Goal: Transaction & Acquisition: Purchase product/service

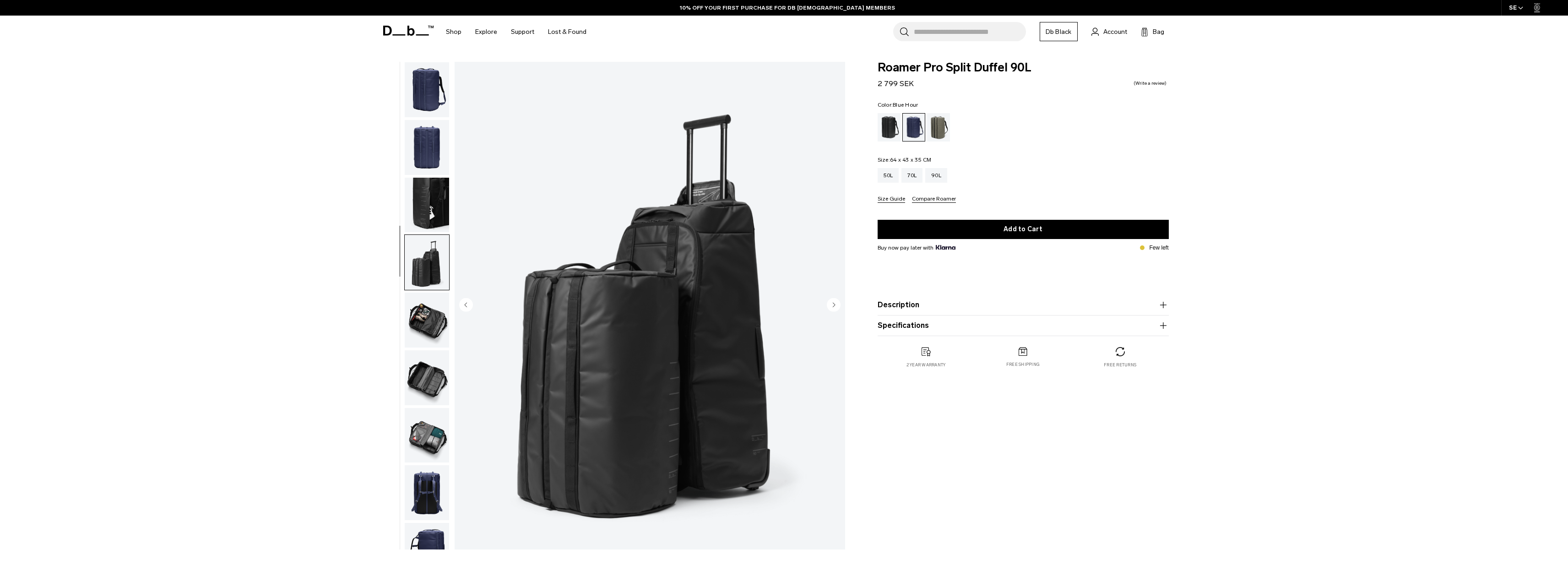
click at [419, 293] on img "button" at bounding box center [427, 320] width 45 height 55
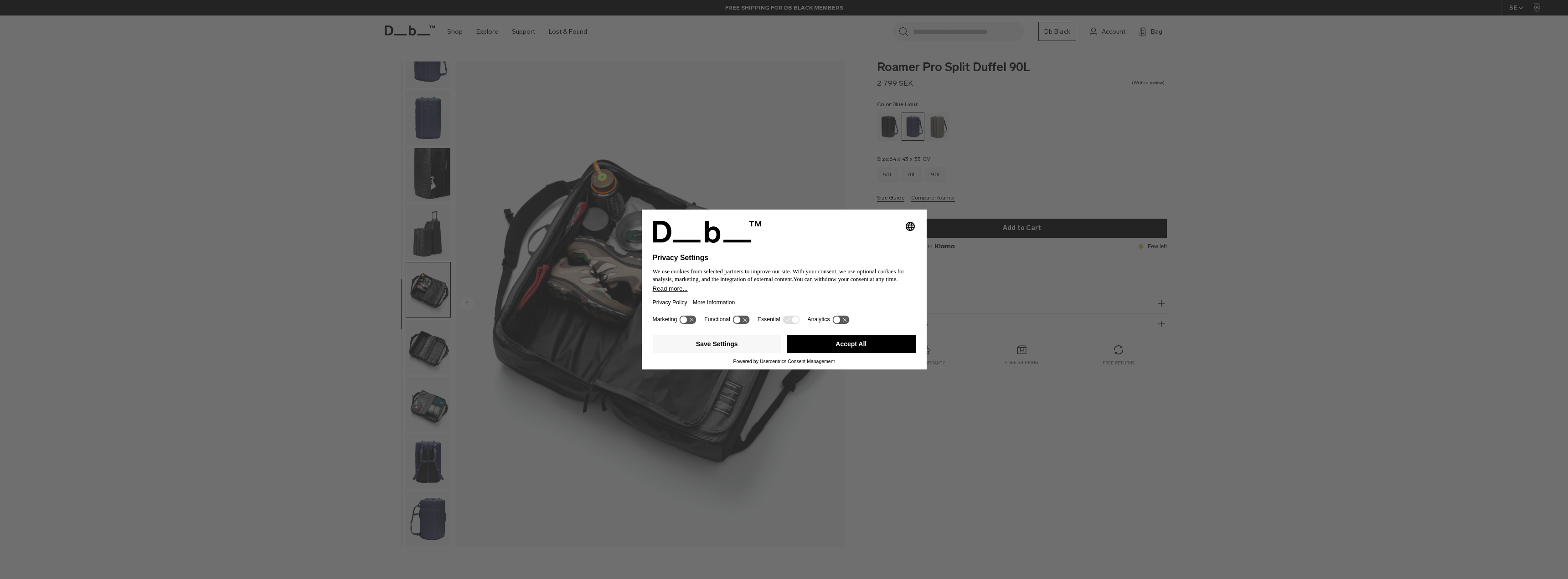
click at [851, 346] on button "Accept All" at bounding box center [851, 344] width 129 height 18
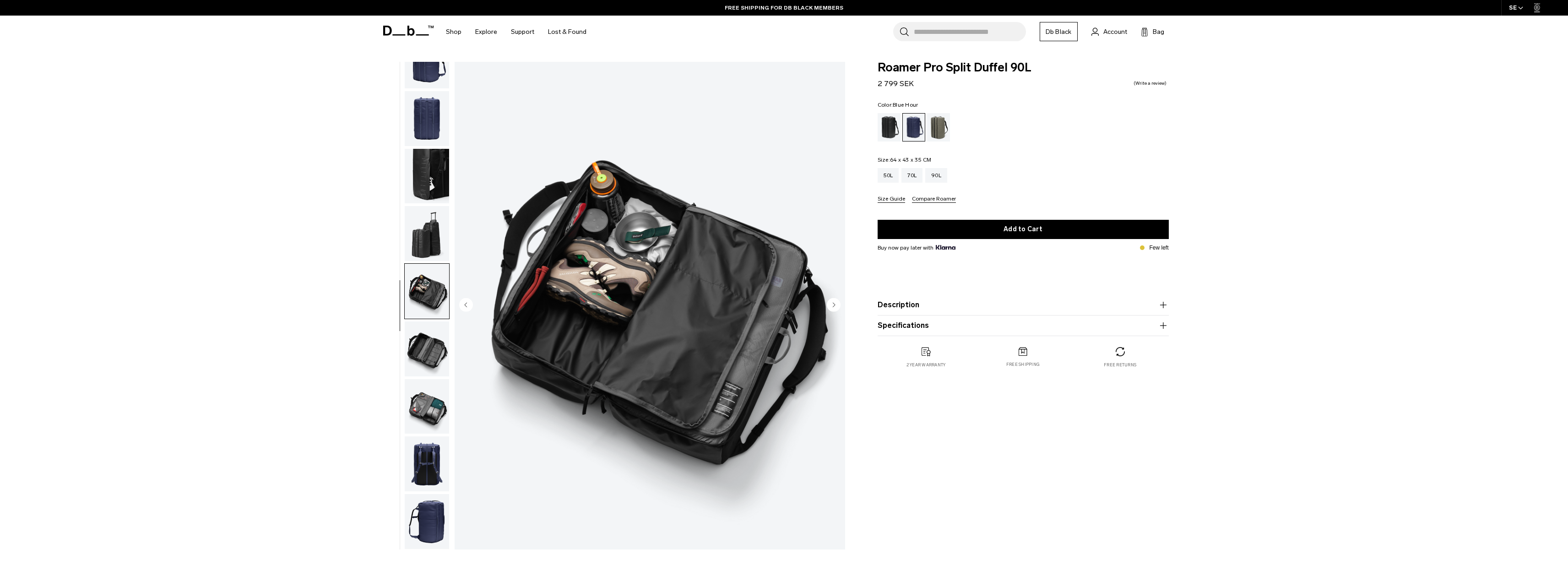
click at [420, 358] on img "button" at bounding box center [427, 349] width 45 height 55
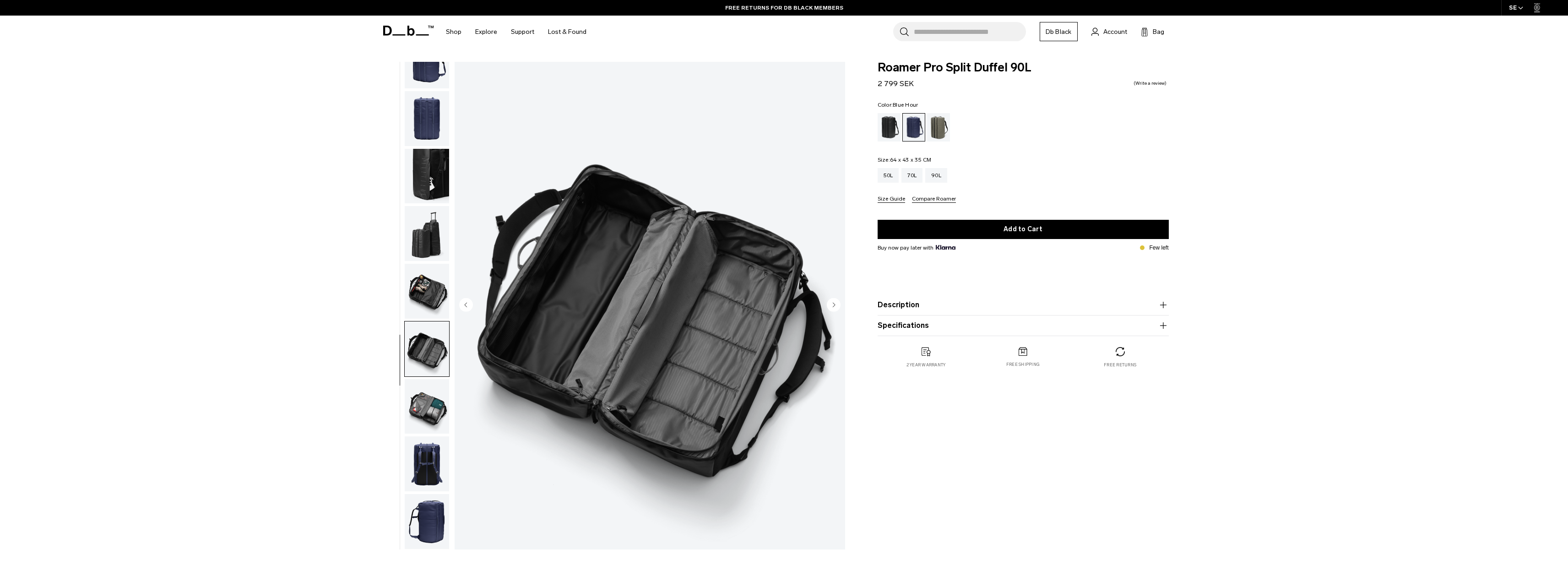
click at [416, 411] on img "button" at bounding box center [427, 406] width 45 height 55
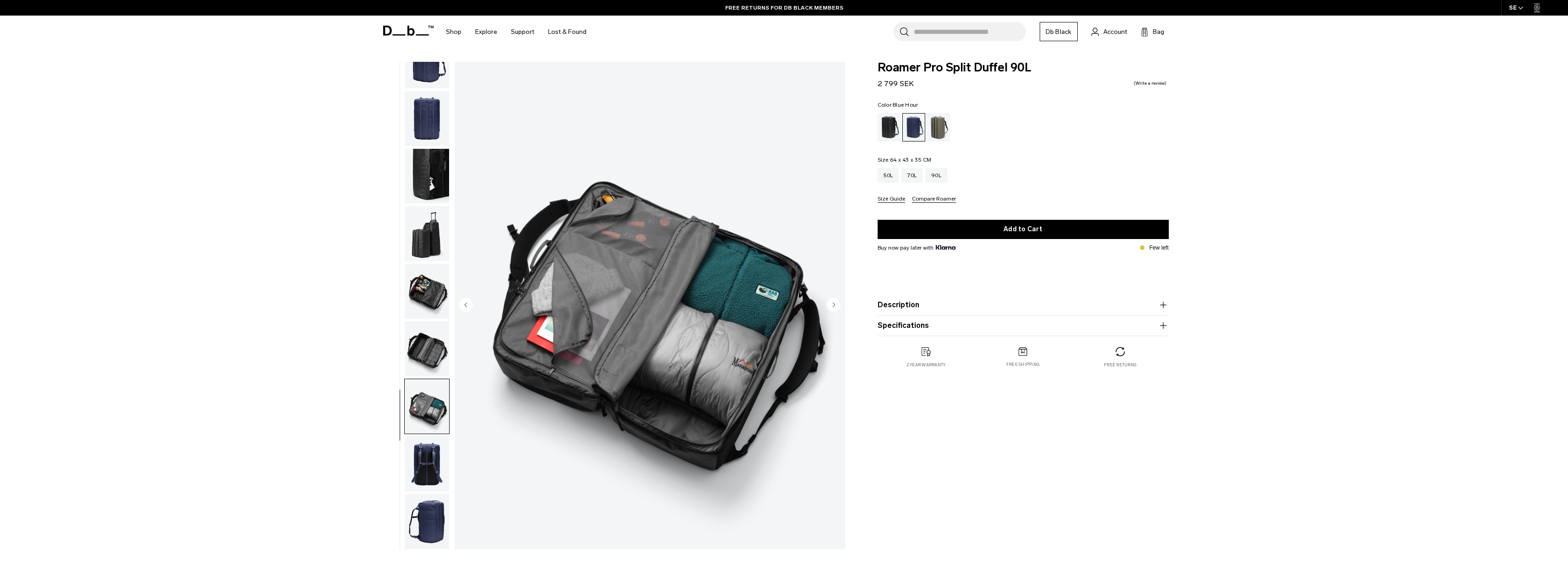
click at [422, 473] on img "button" at bounding box center [427, 464] width 45 height 55
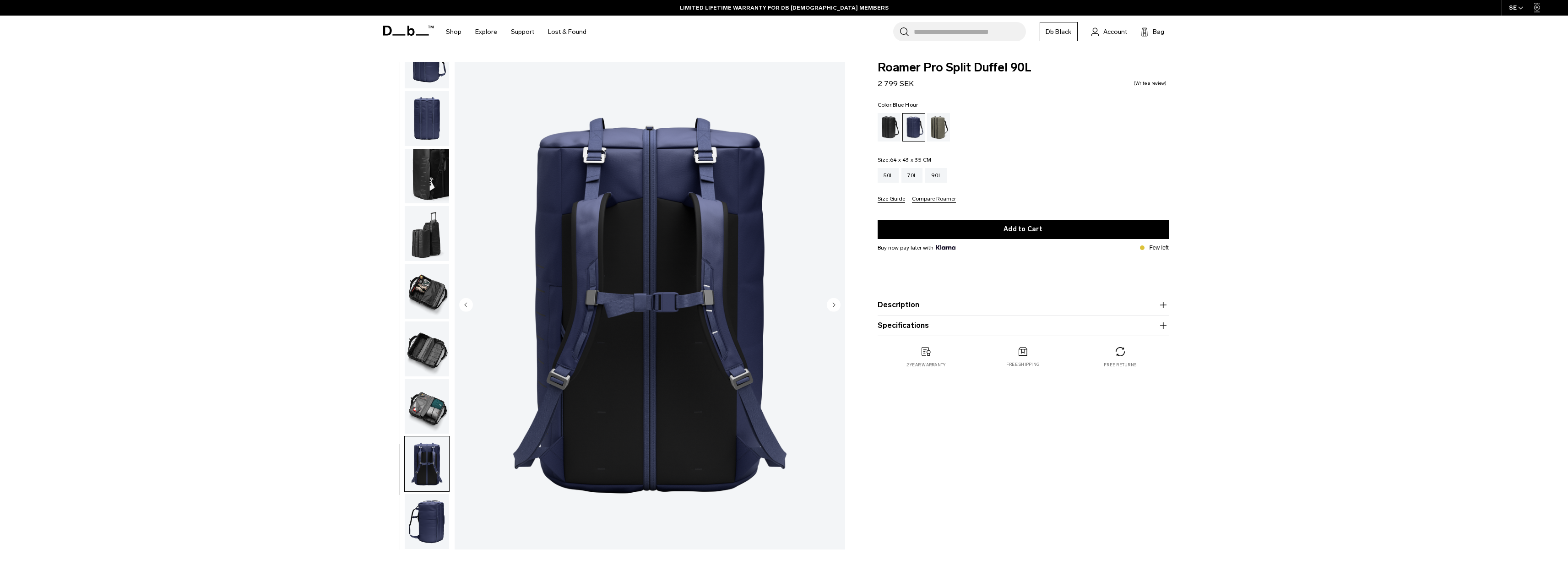
click at [434, 523] on img "button" at bounding box center [427, 522] width 45 height 55
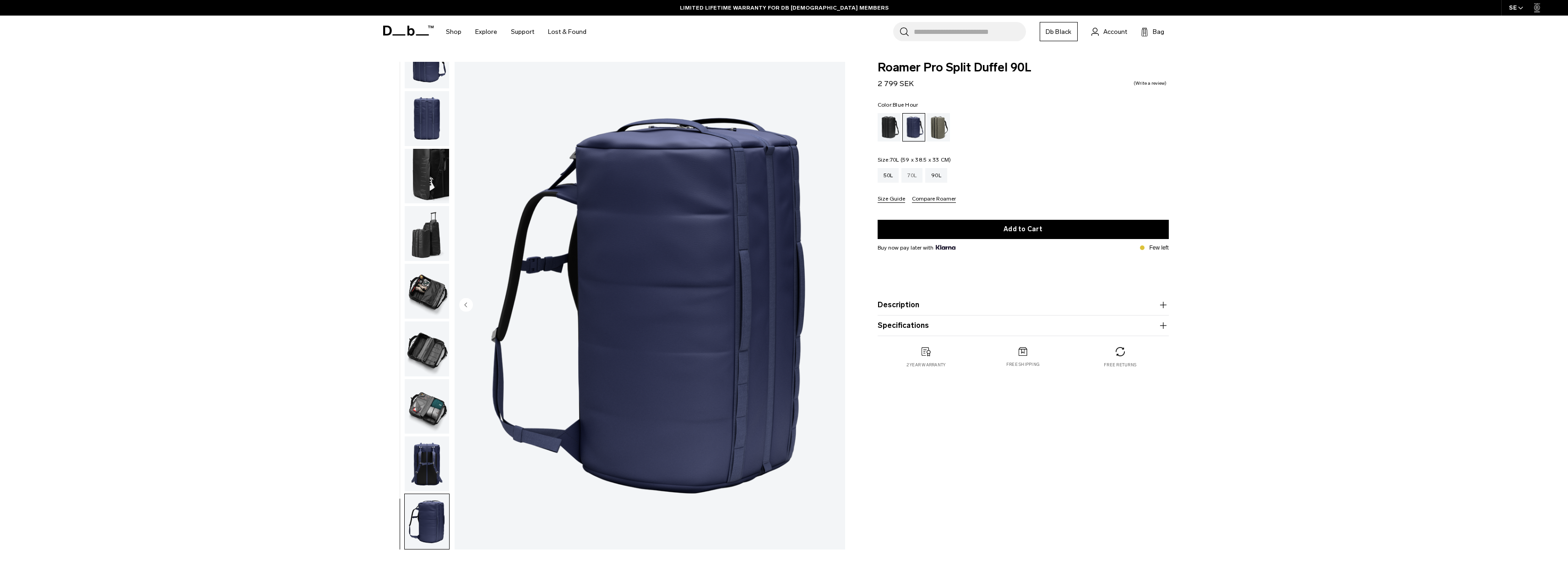
click at [913, 176] on div "70L" at bounding box center [911, 176] width 21 height 15
